Goal: Check status: Check status

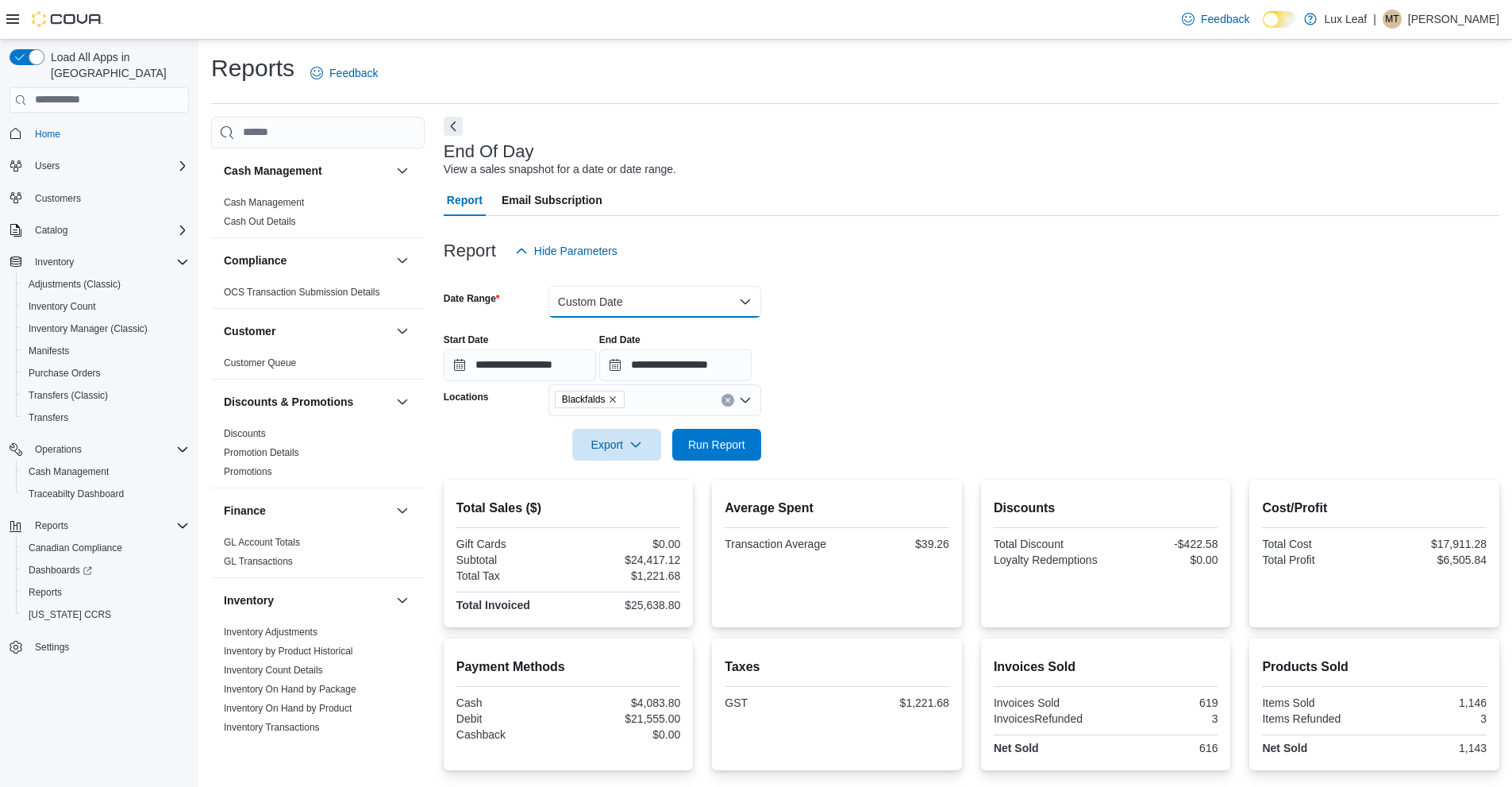
click at [698, 291] on button "Custom Date" at bounding box center [655, 302] width 213 height 32
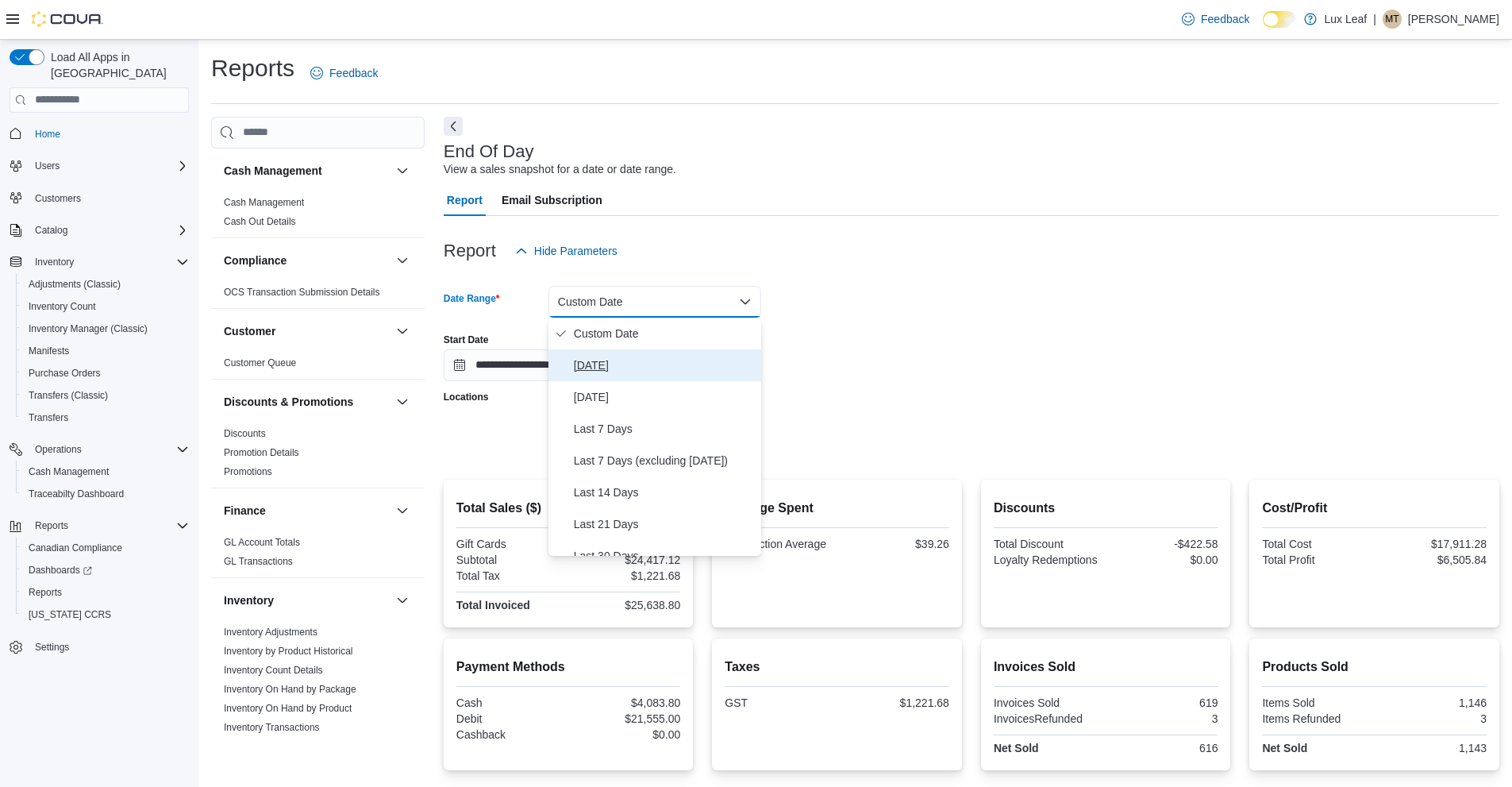
click at [623, 362] on span "[DATE]" at bounding box center [664, 365] width 181 height 19
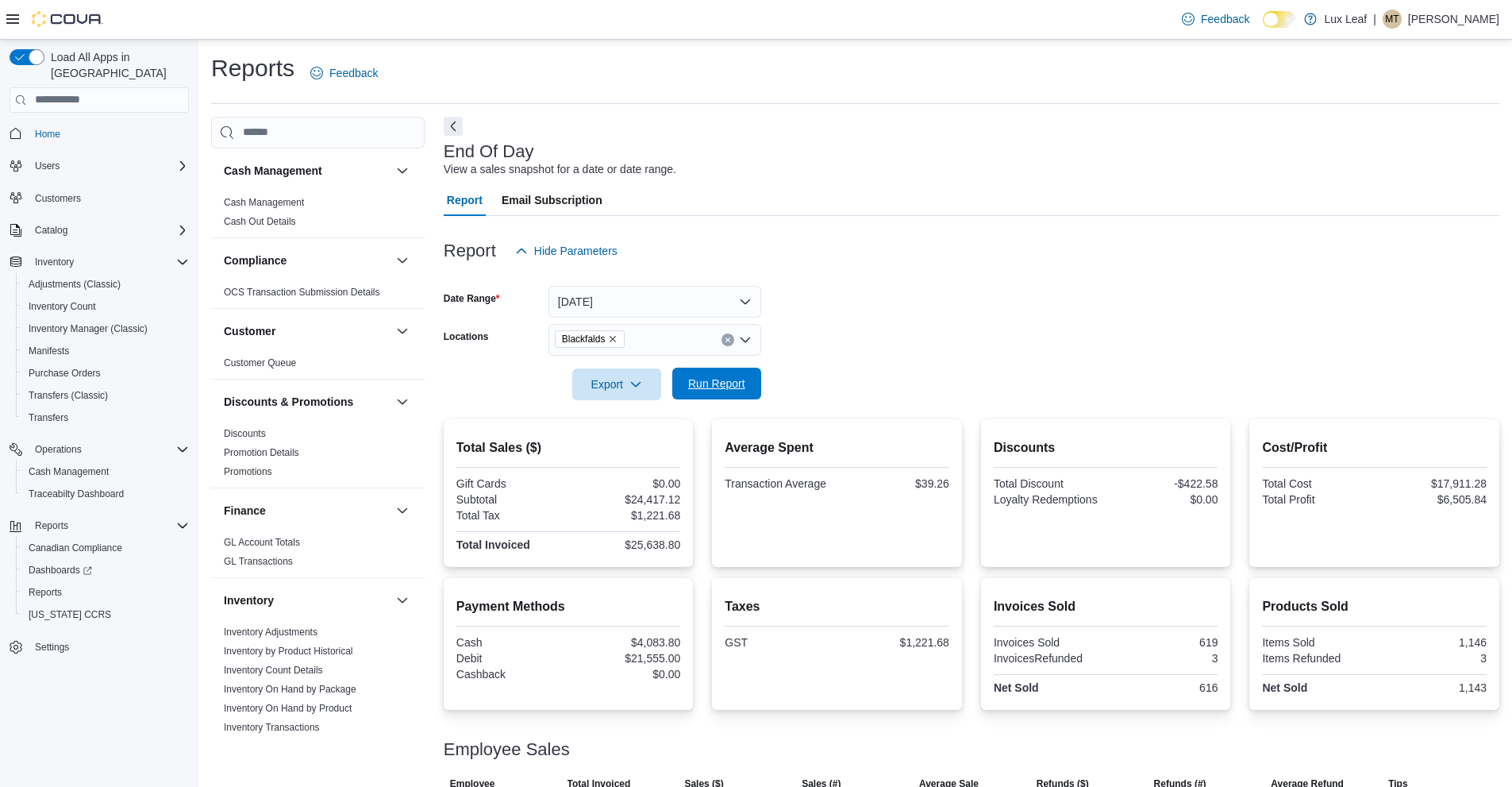
click at [718, 385] on span "Run Report" at bounding box center [716, 383] width 57 height 16
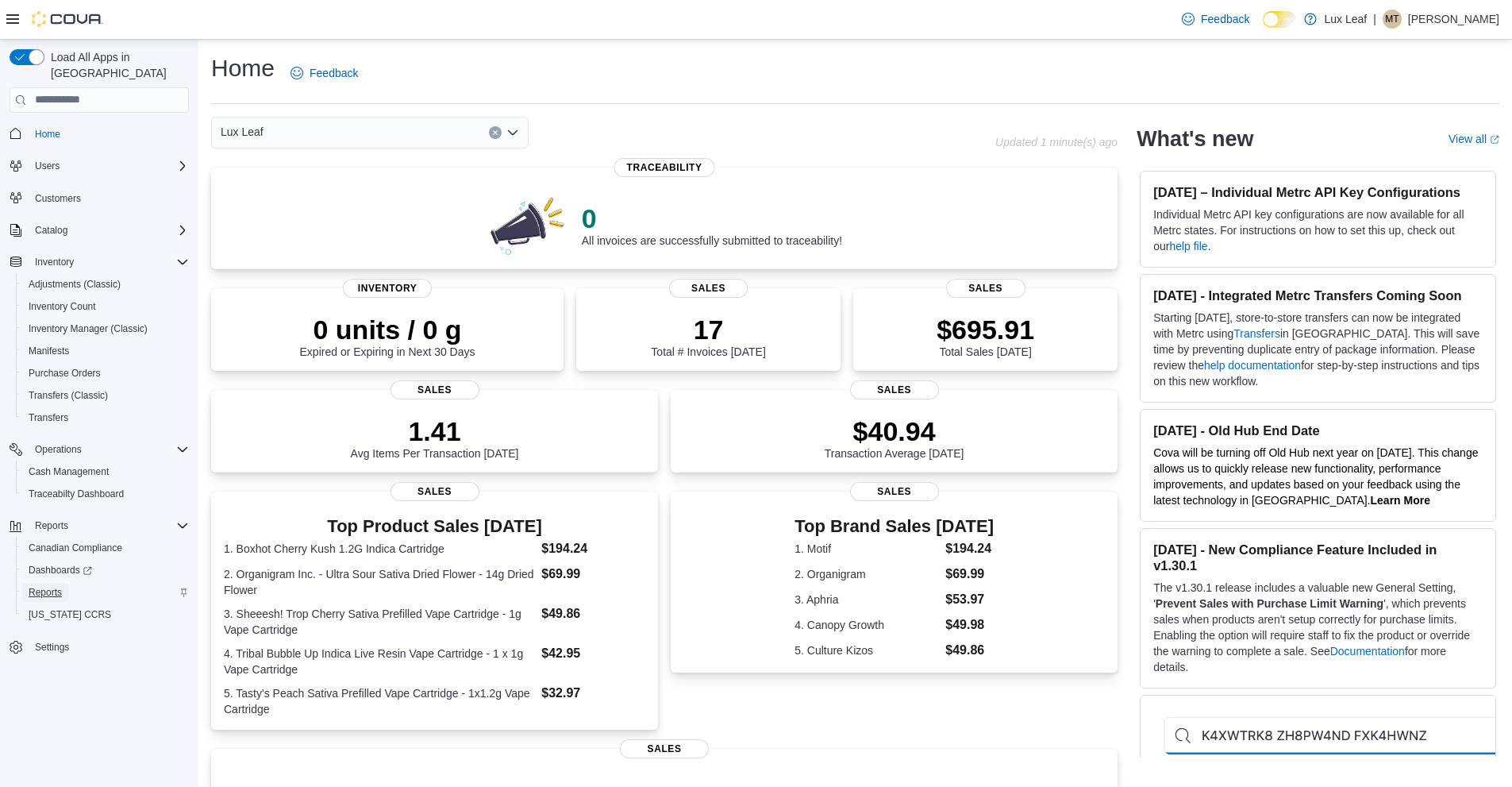
click at [65, 583] on link "Reports" at bounding box center [46, 592] width 46 height 19
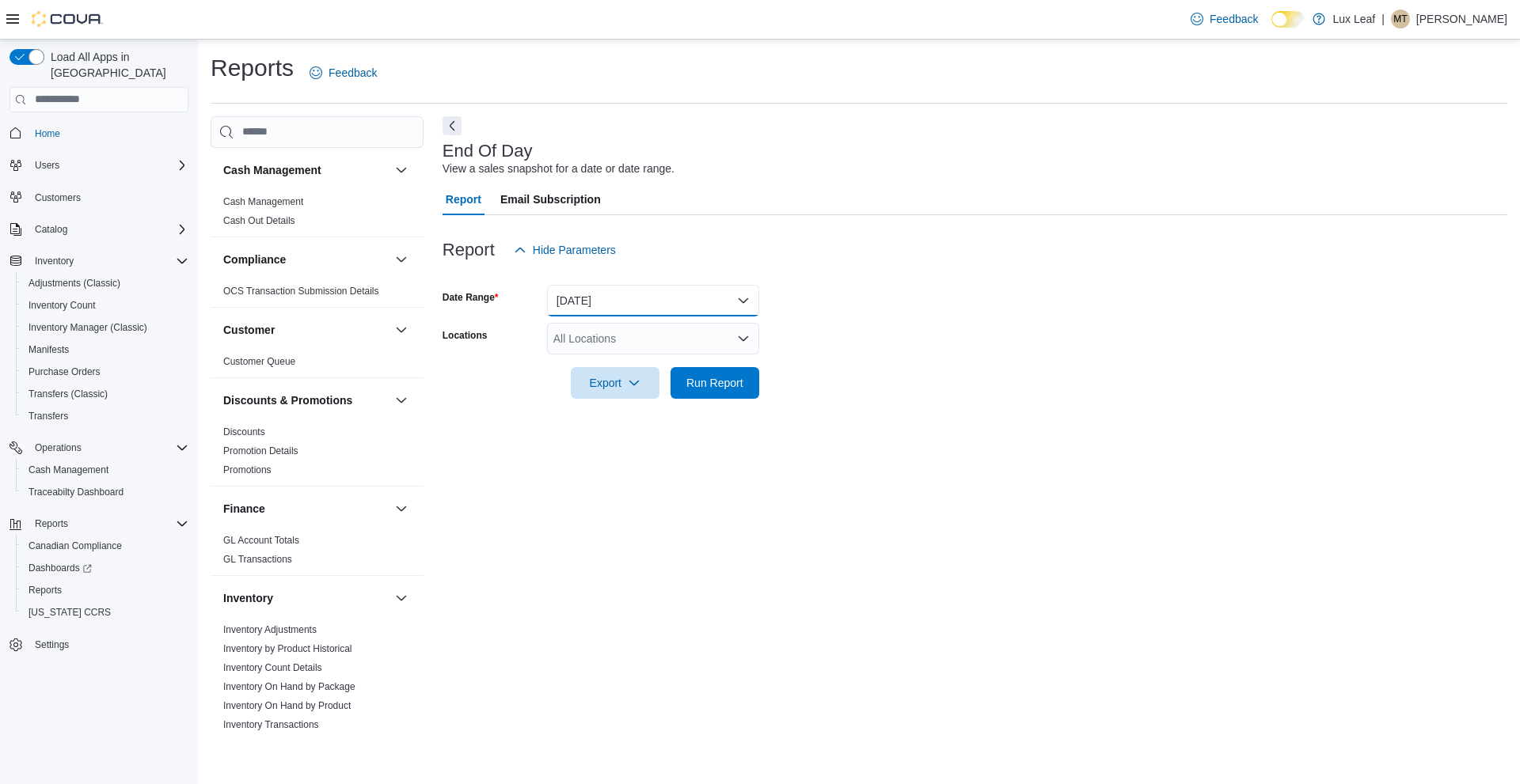
click at [718, 297] on button "[DATE]" at bounding box center [653, 301] width 212 height 31
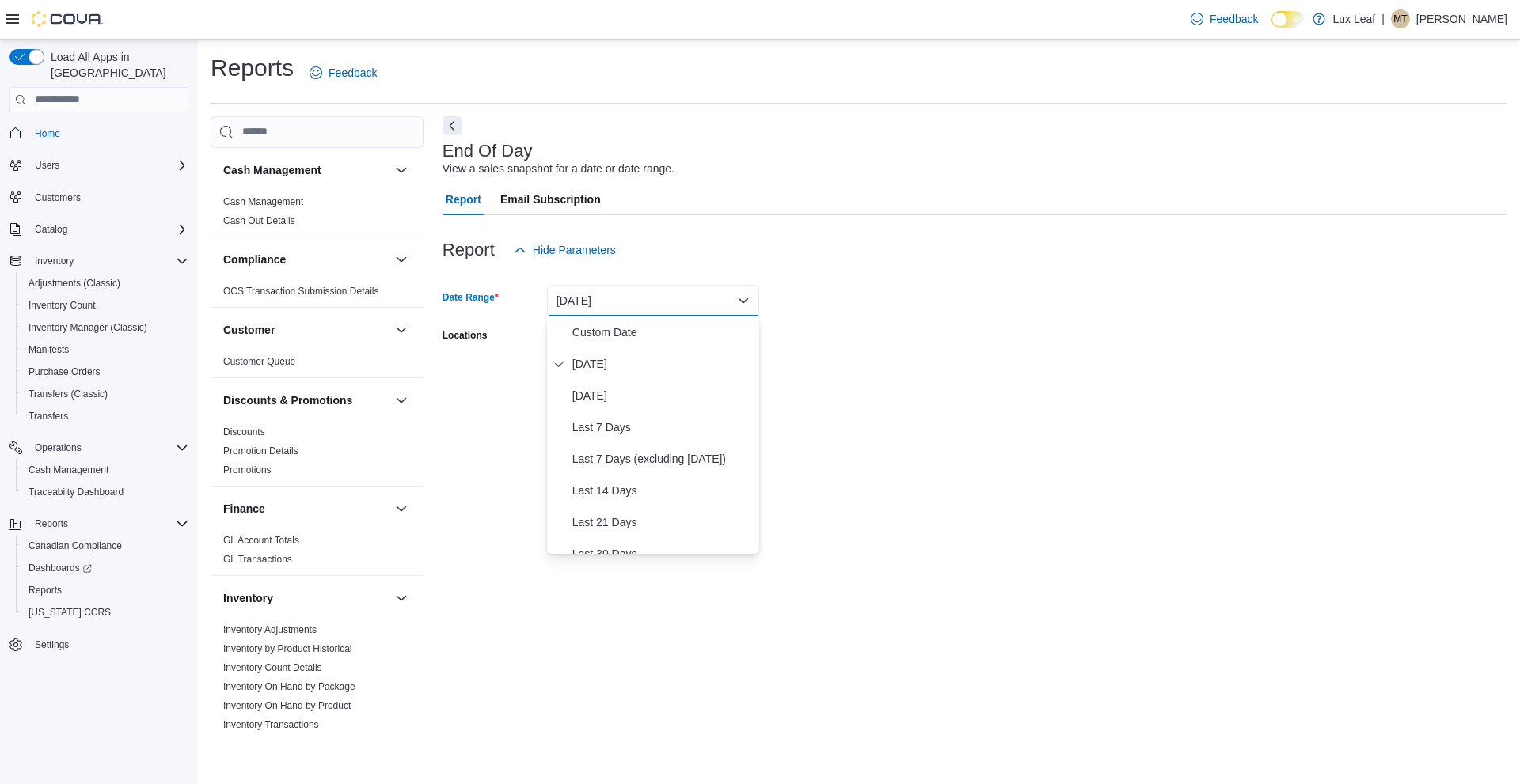
click at [1008, 407] on div at bounding box center [974, 408] width 1065 height 19
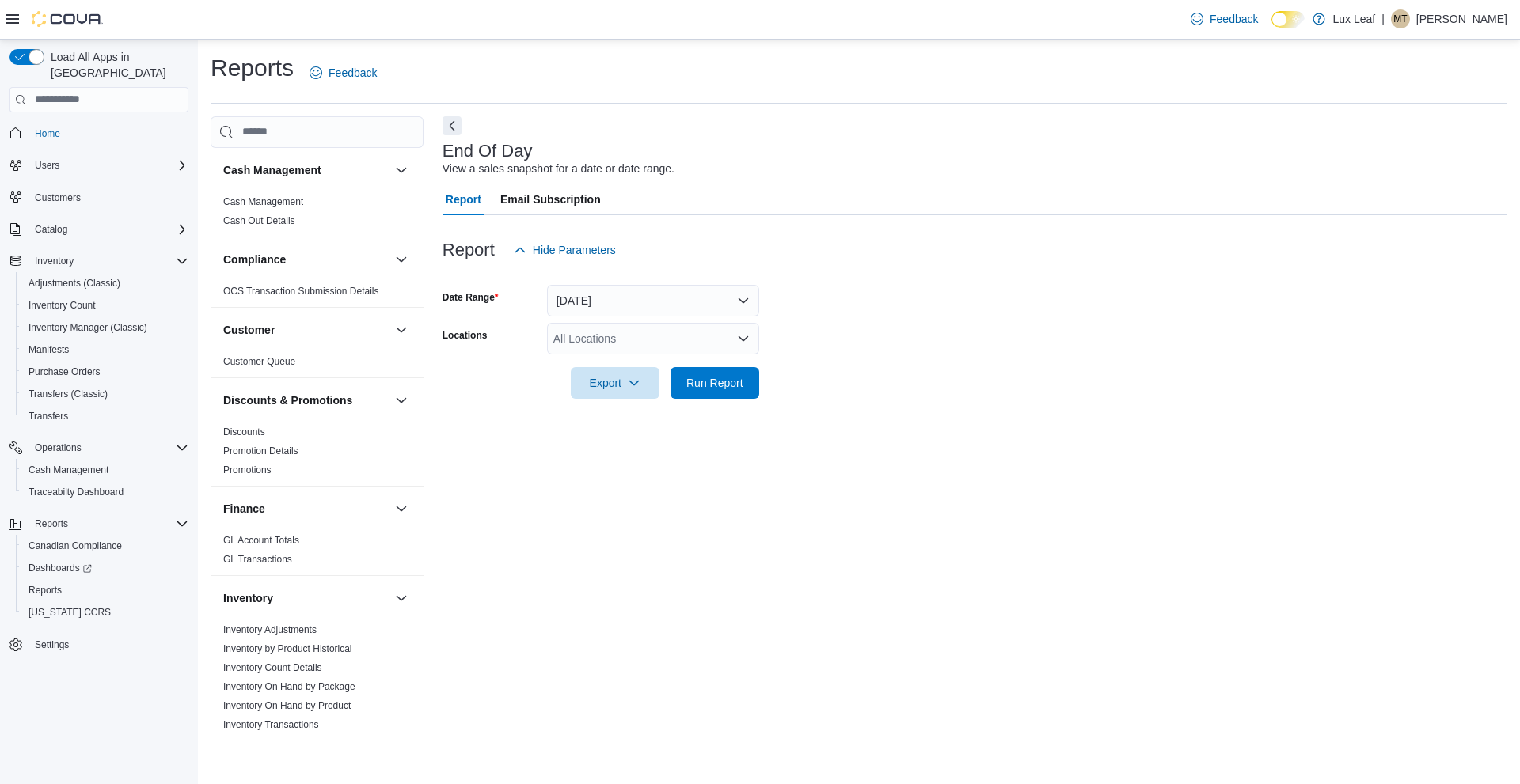
click at [688, 318] on form "Date Range [DATE] Locations All Locations Export Run Report" at bounding box center [974, 332] width 1065 height 133
click at [696, 341] on div "All Locations" at bounding box center [653, 339] width 212 height 31
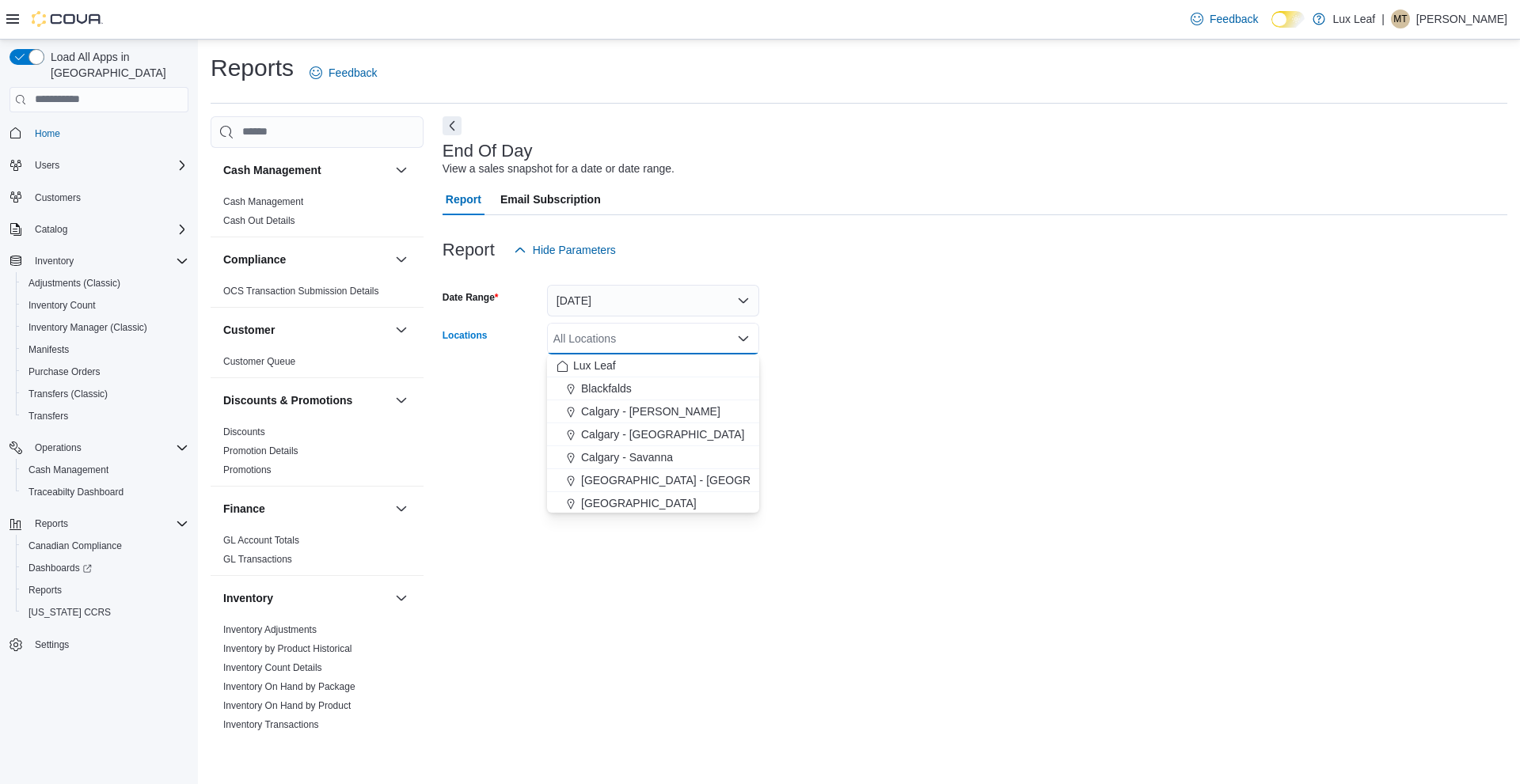
click at [832, 406] on div at bounding box center [974, 408] width 1065 height 19
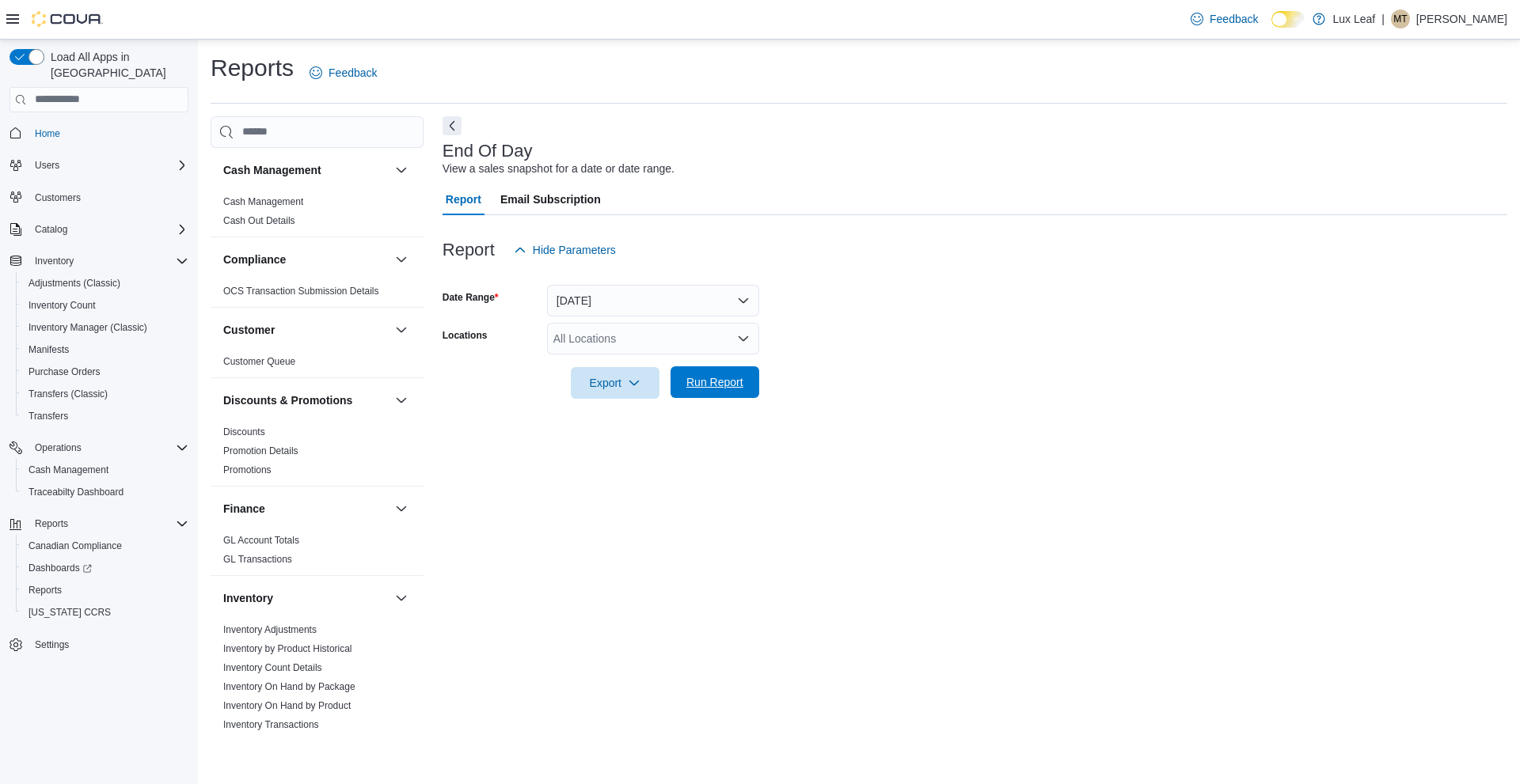
click at [717, 375] on span "Run Report" at bounding box center [714, 382] width 57 height 16
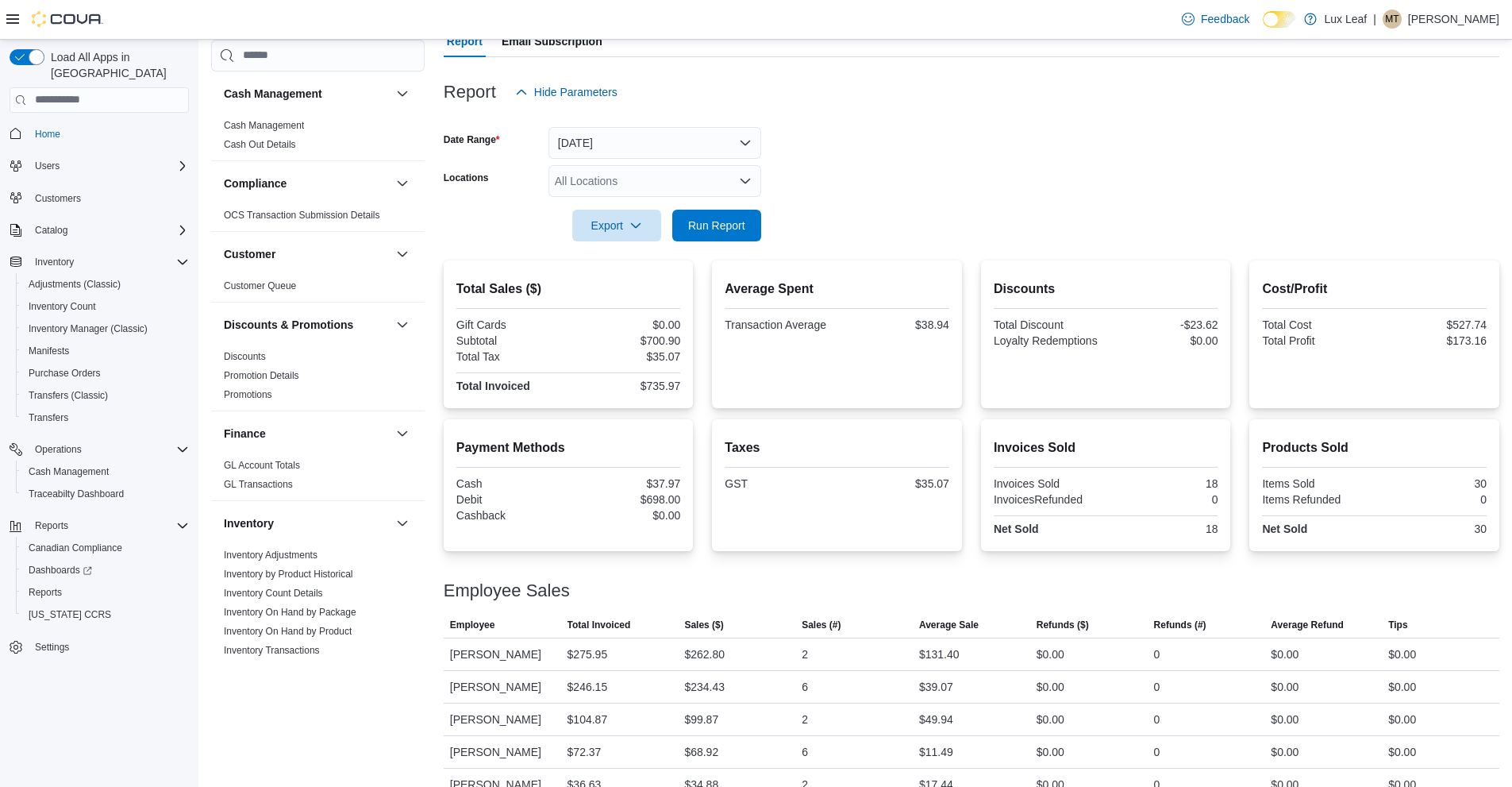
scroll to position [186, 0]
